Goal: Information Seeking & Learning: Learn about a topic

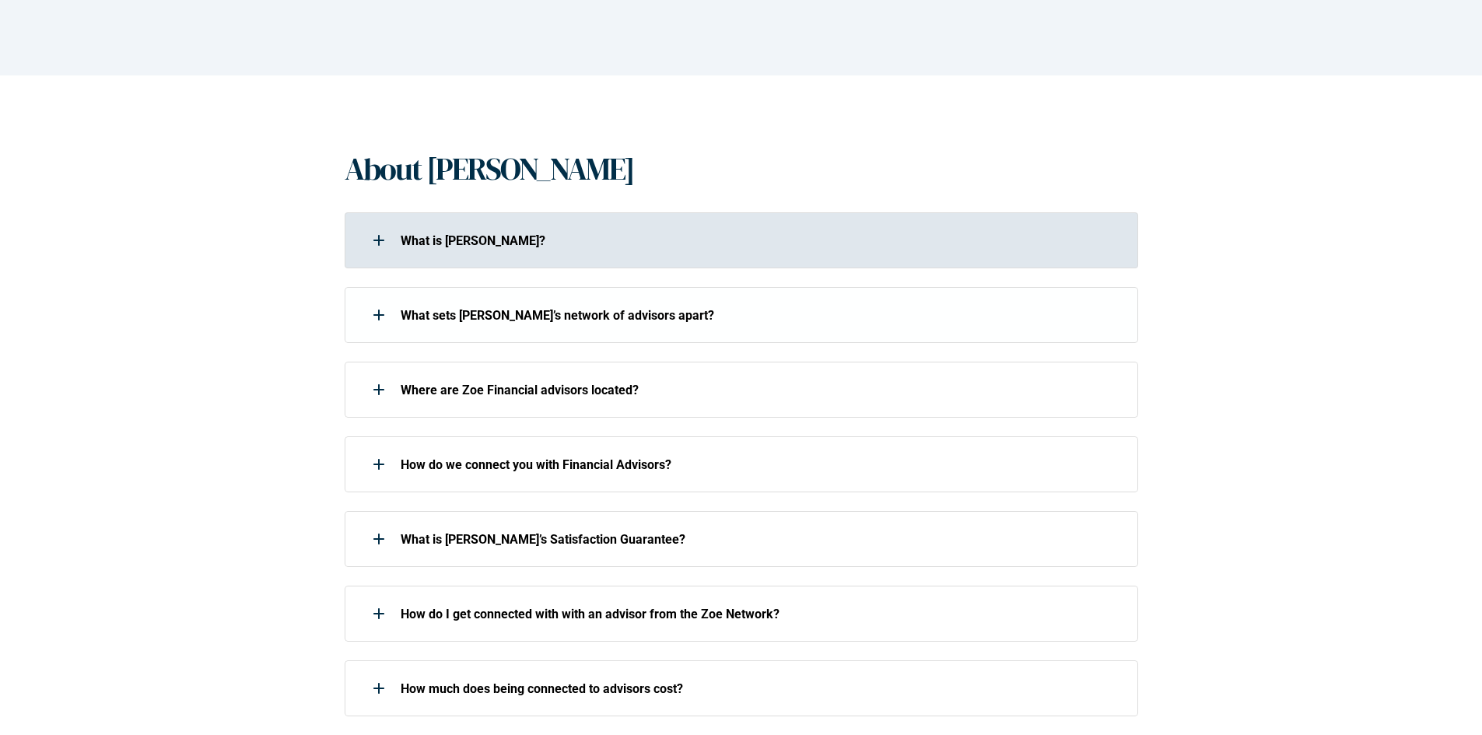
click at [433, 255] on div "What is [PERSON_NAME]?" at bounding box center [731, 240] width 773 height 31
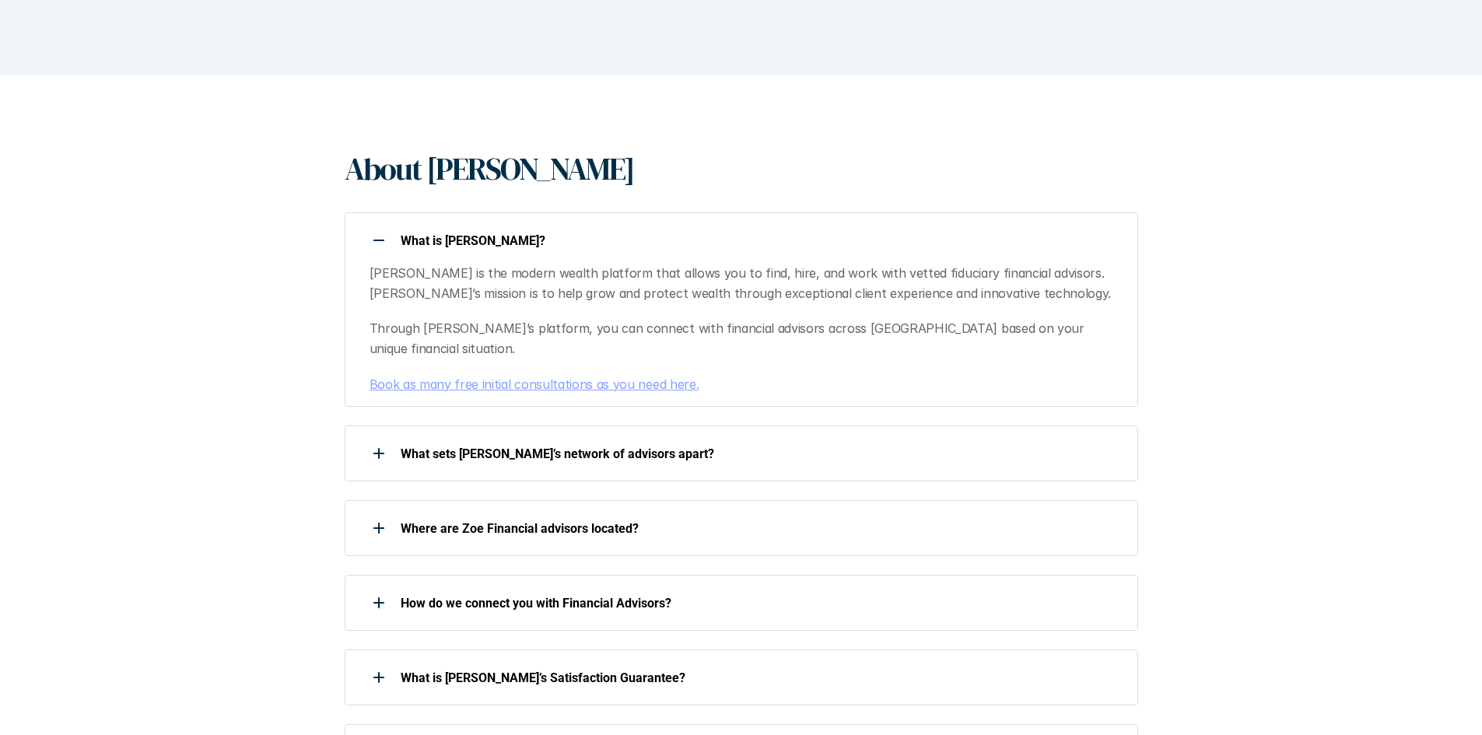
click at [431, 248] on div "What is [PERSON_NAME]?" at bounding box center [731, 240] width 773 height 31
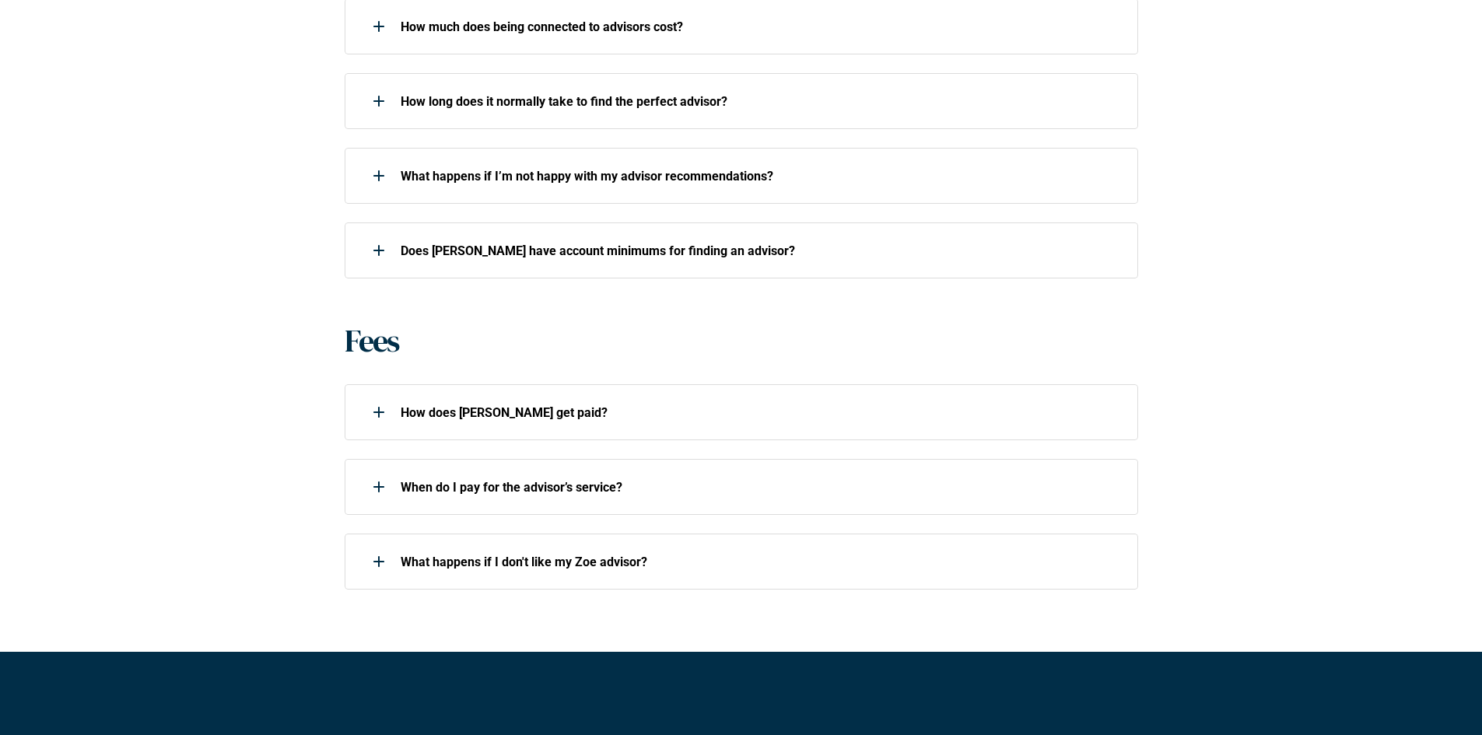
scroll to position [934, 0]
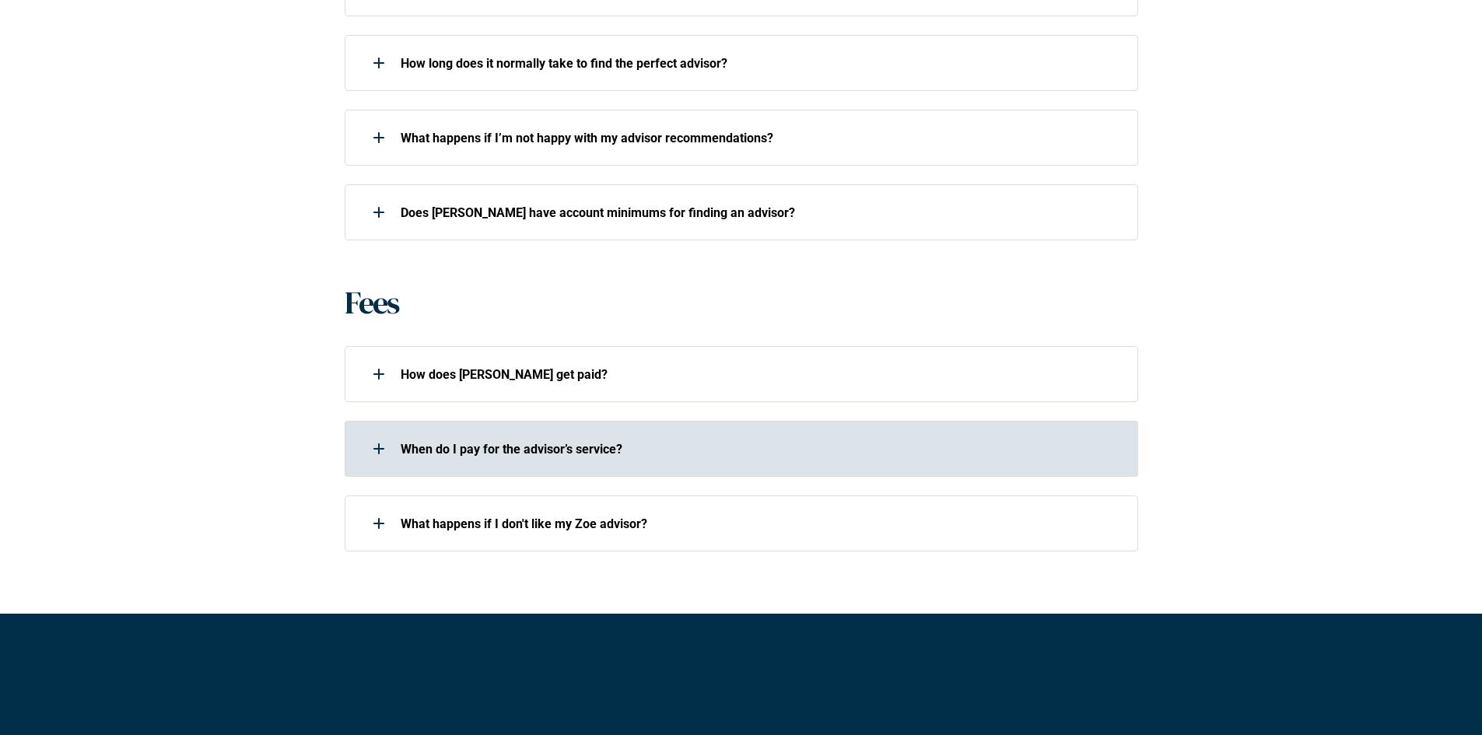
click at [455, 458] on div "When do I pay for the advisor’s service?" at bounding box center [731, 448] width 773 height 31
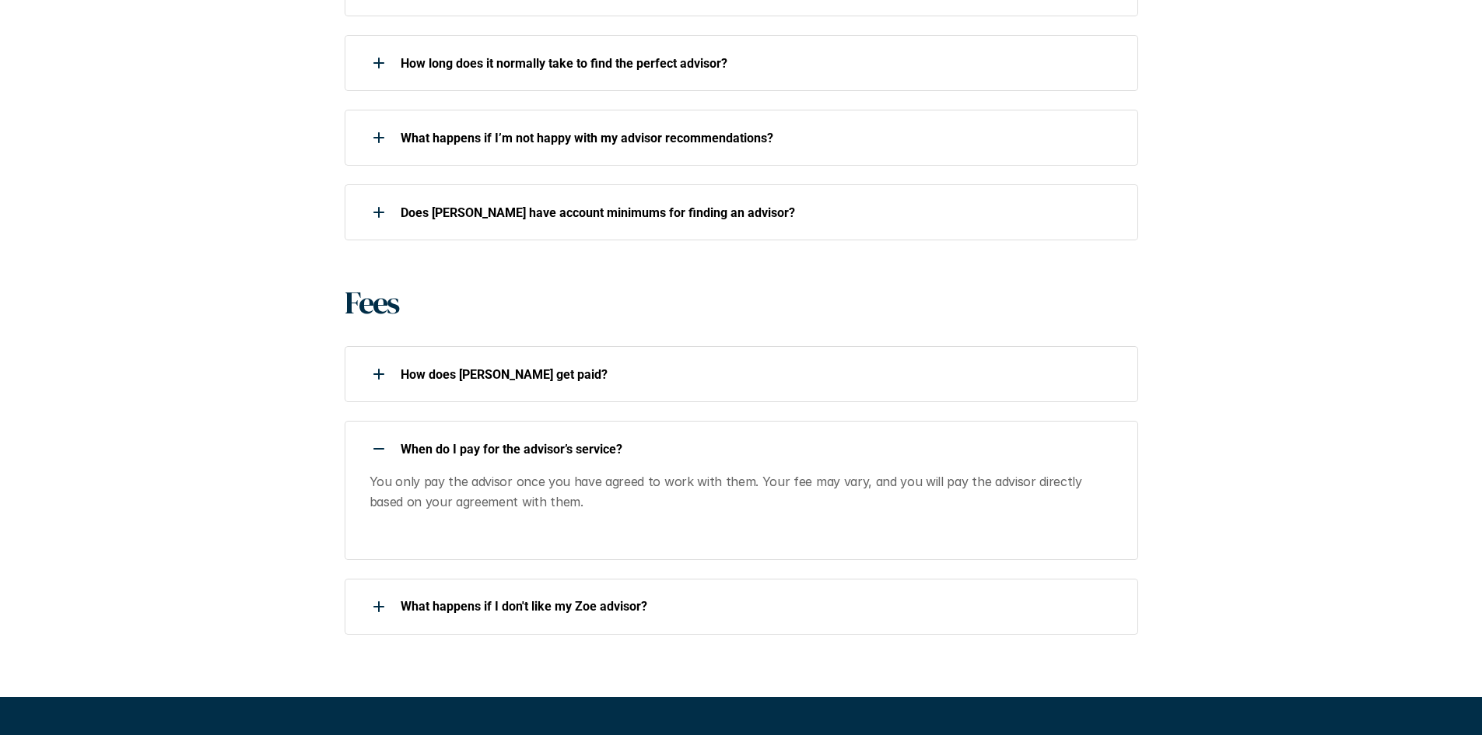
click at [454, 448] on p "When do I pay for the advisor’s service?" at bounding box center [759, 449] width 717 height 15
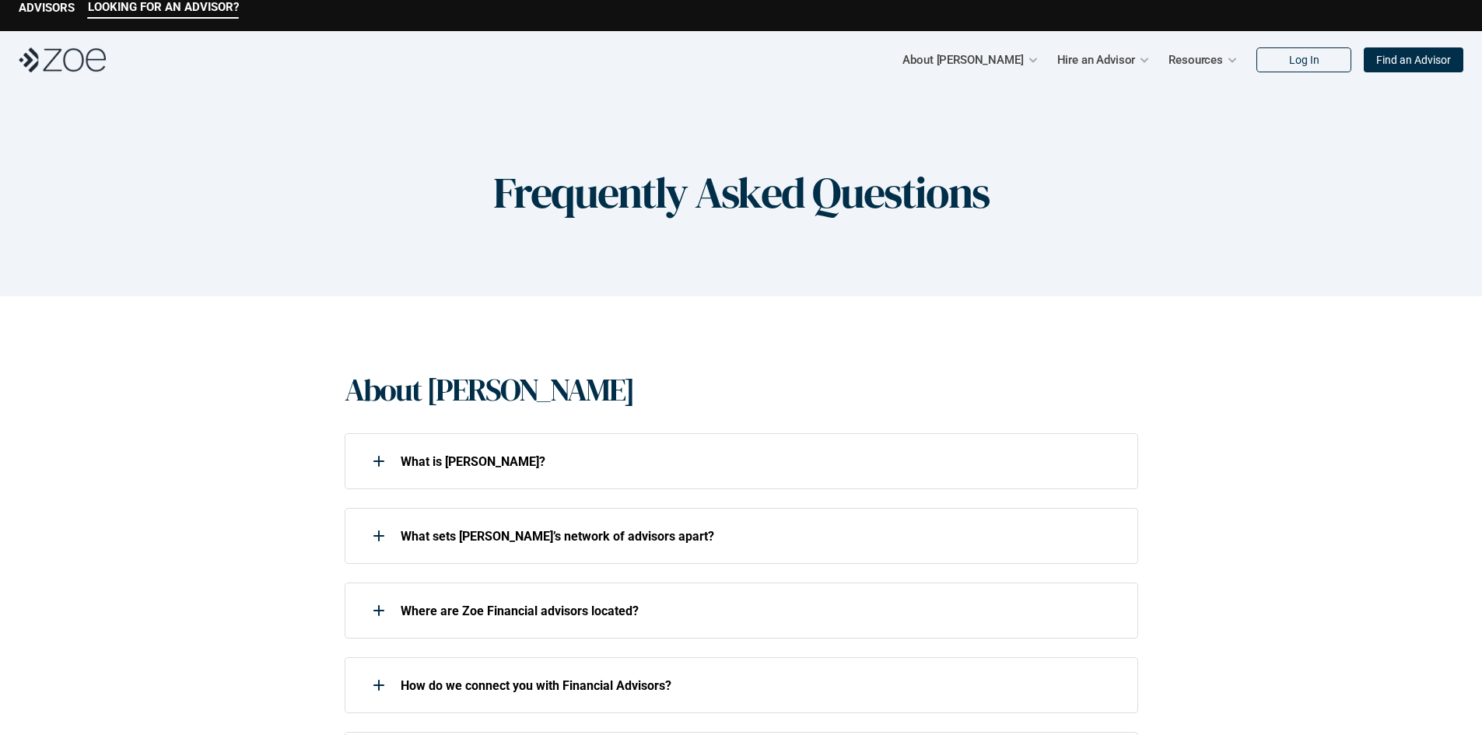
scroll to position [0, 0]
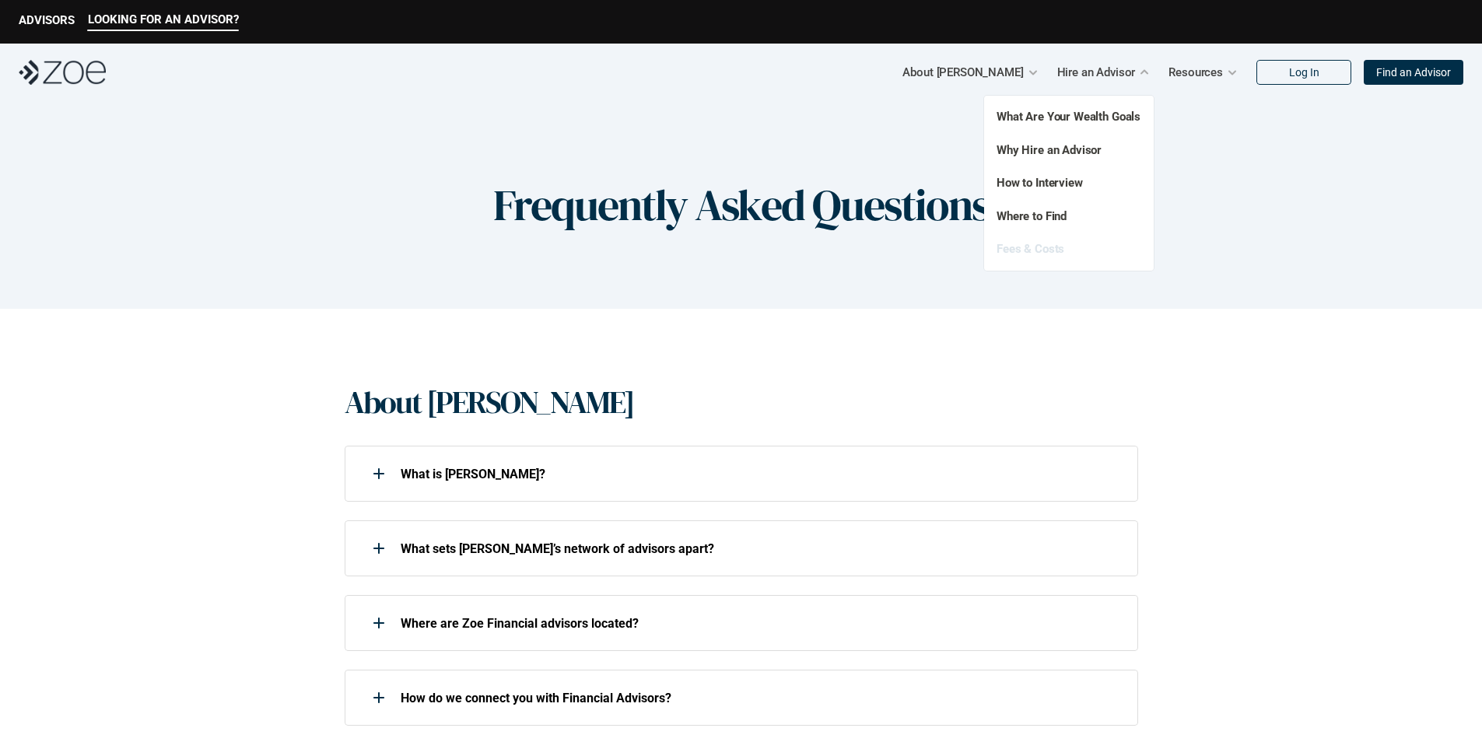
click at [1036, 244] on link "Fees & Costs" at bounding box center [1031, 249] width 68 height 14
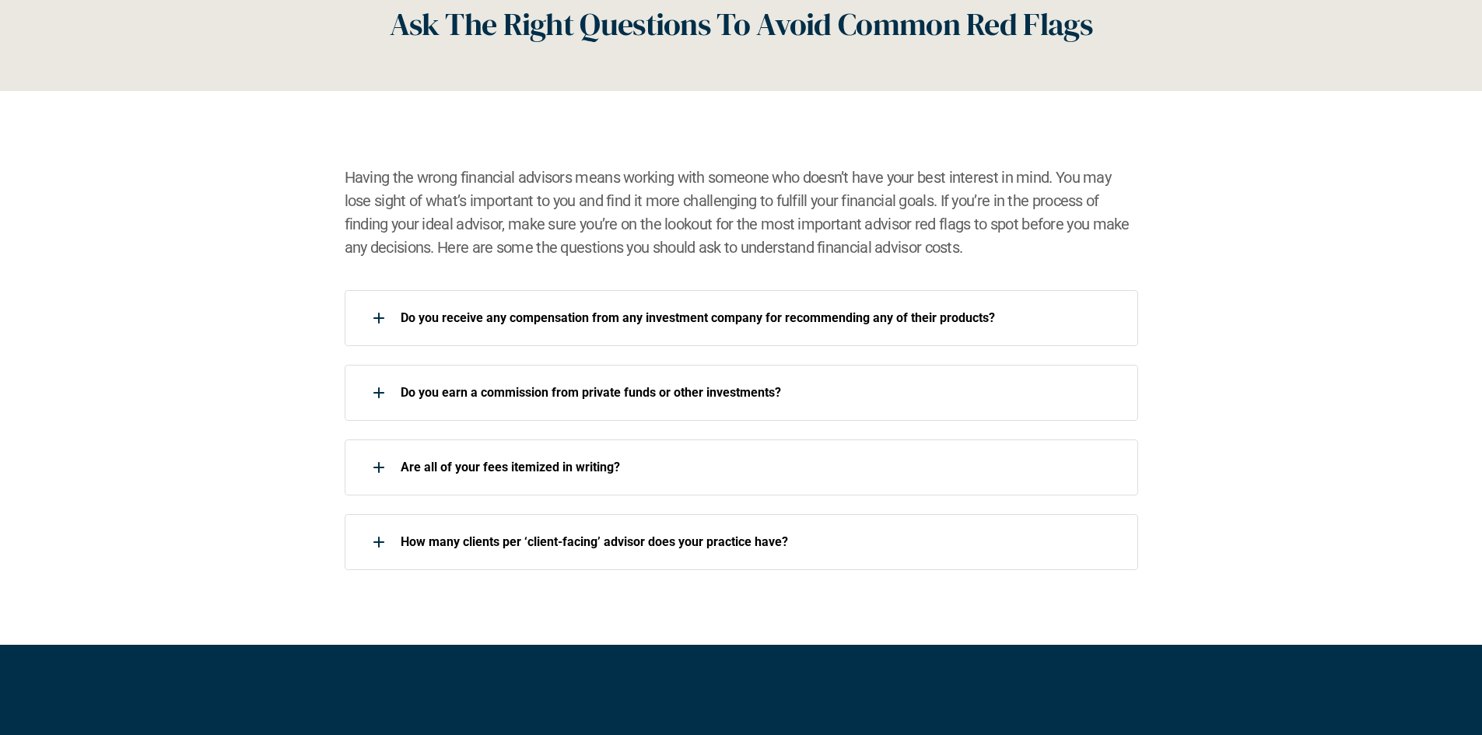
scroll to position [2101, 0]
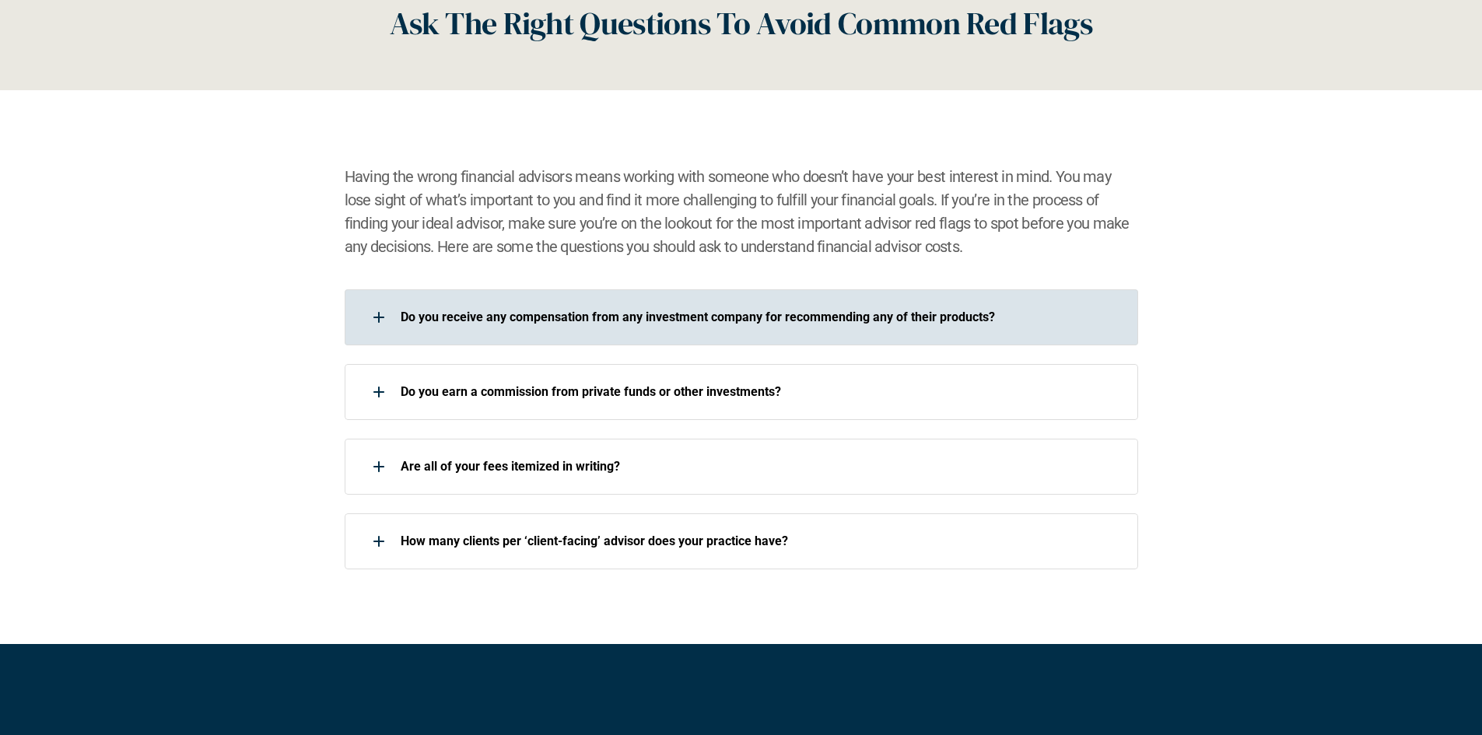
click at [484, 324] on p "Do you receive any compensation from any investment company for recommending an…" at bounding box center [759, 317] width 717 height 15
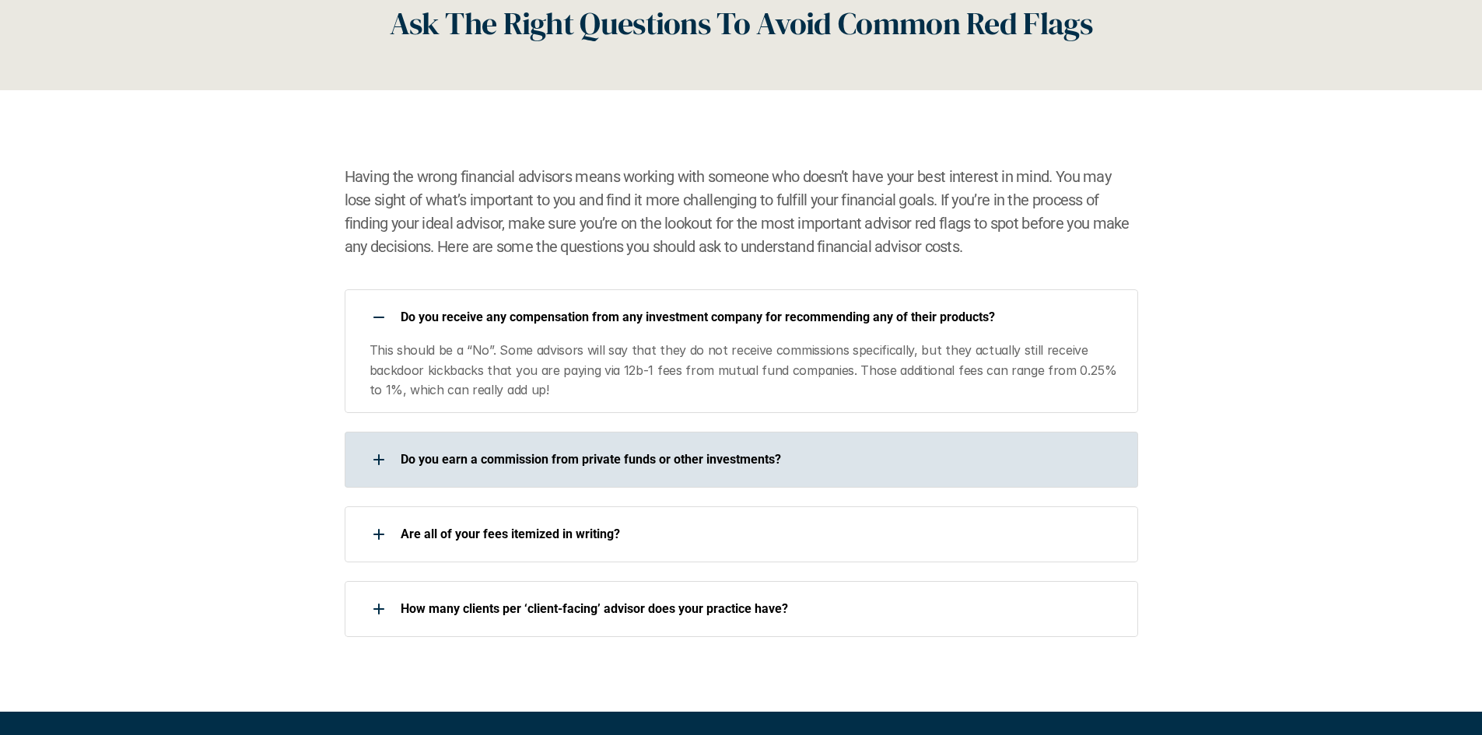
click at [444, 455] on p "Do you earn a commission from private funds or other investments?" at bounding box center [759, 459] width 717 height 15
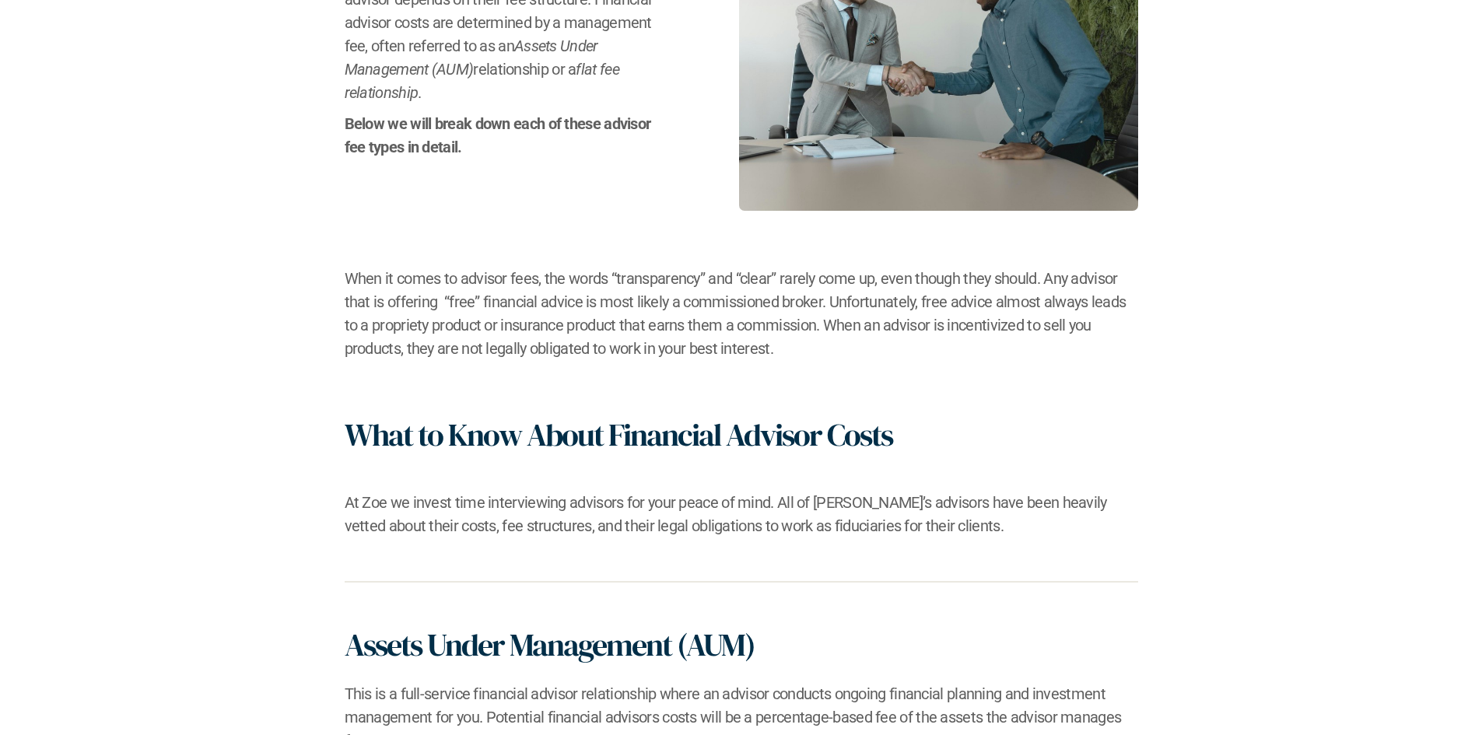
scroll to position [0, 0]
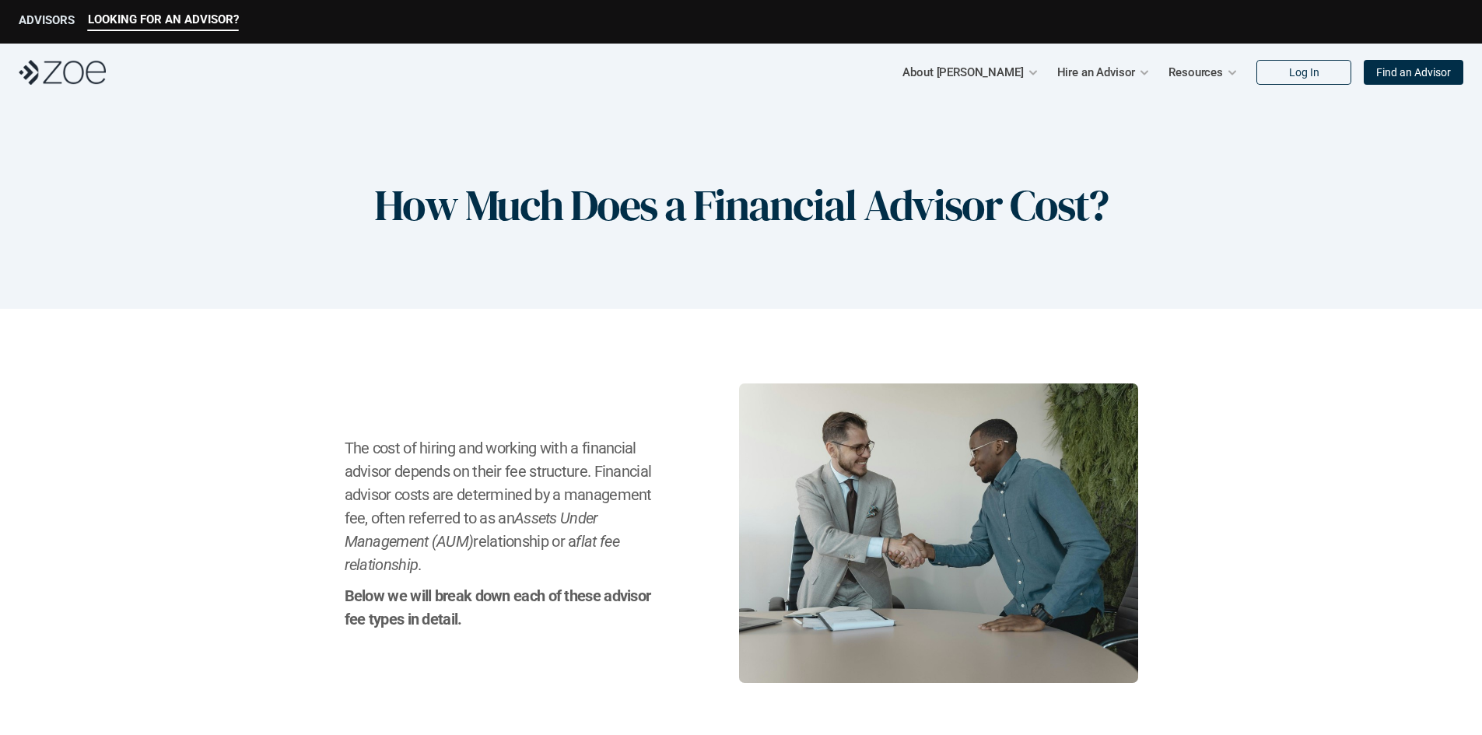
click at [54, 13] on p "ADVISORS" at bounding box center [47, 20] width 56 height 14
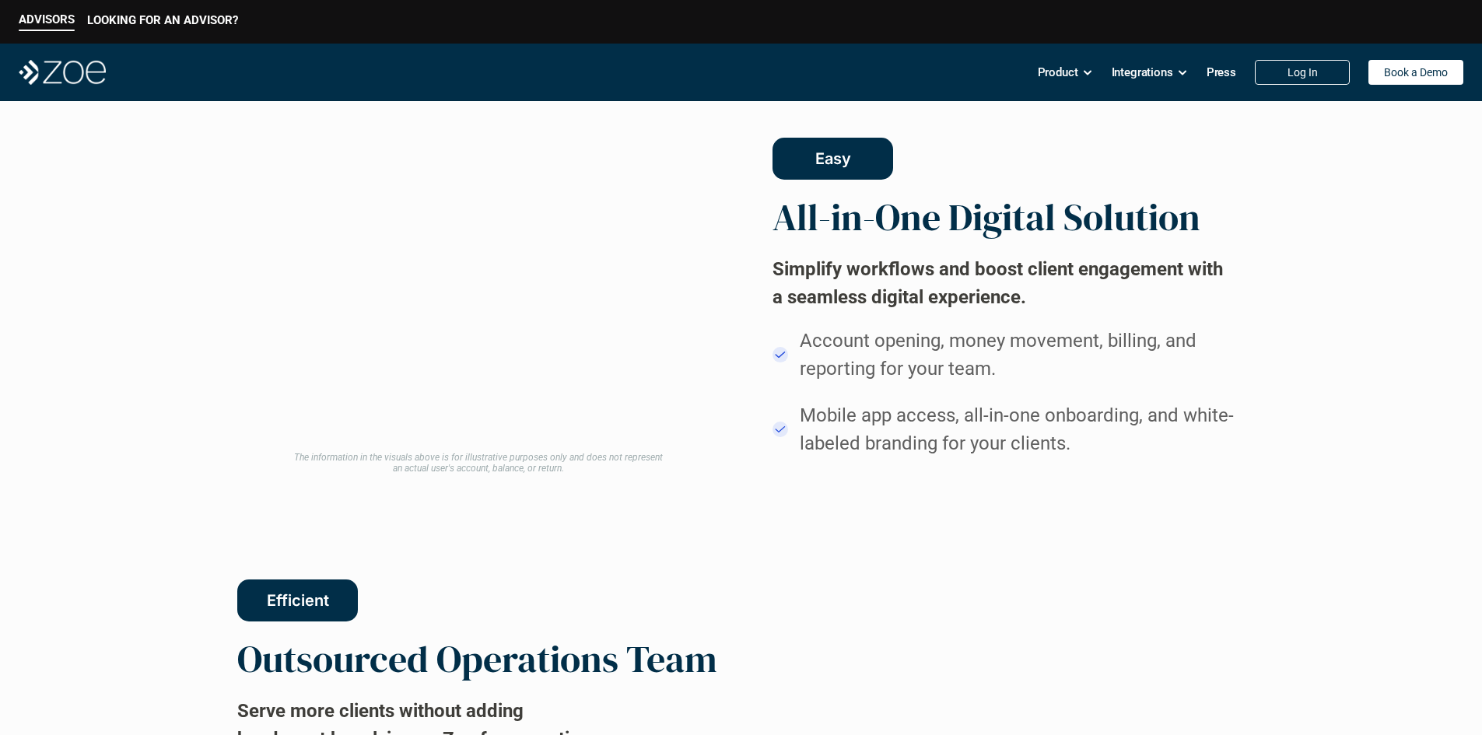
scroll to position [1046, 0]
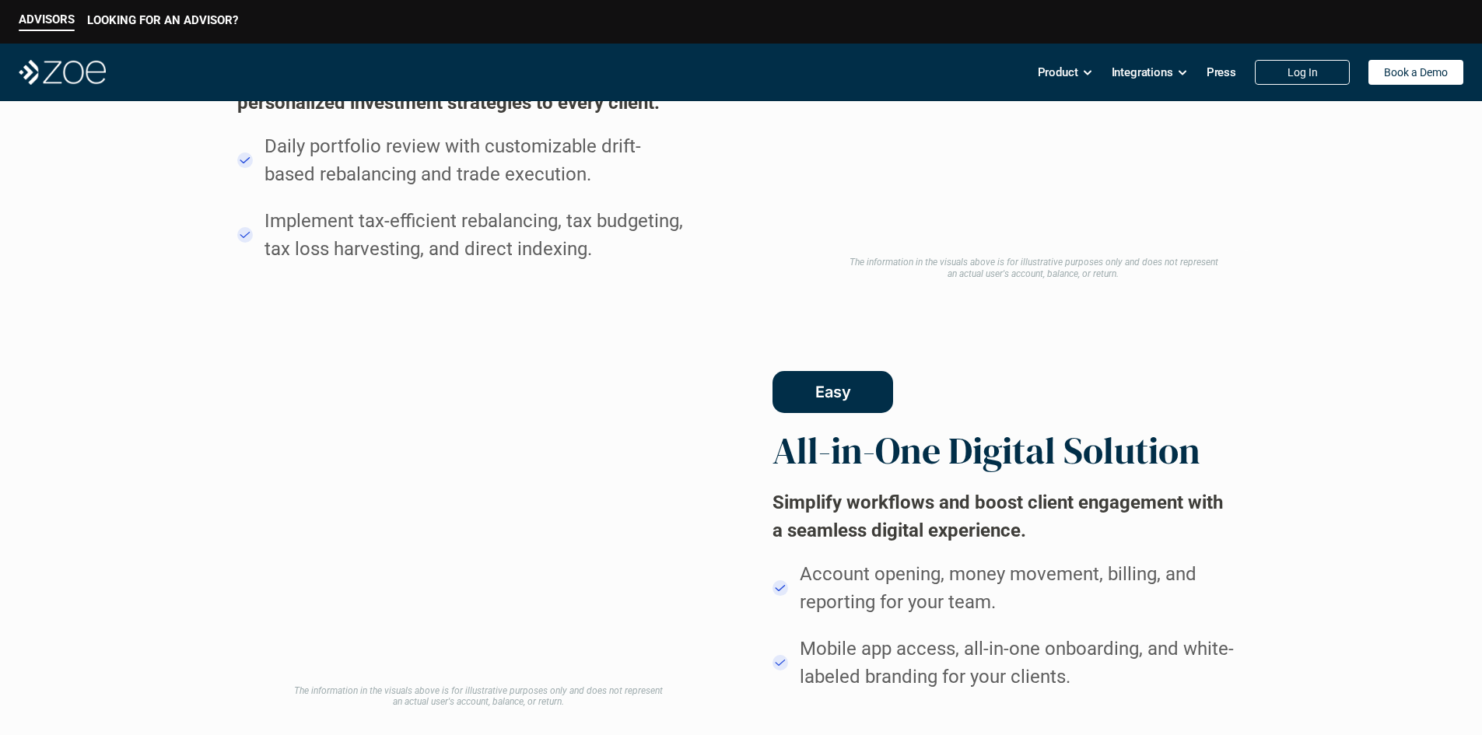
click at [1415, 86] on div "Product Integrations Press Log In Book a Demo" at bounding box center [1251, 72] width 426 height 31
click at [1411, 75] on p "Book a Demo" at bounding box center [1416, 72] width 64 height 13
